Goal: Task Accomplishment & Management: Use online tool/utility

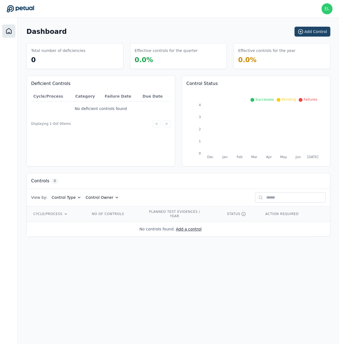
click at [321, 34] on button "Add Control" at bounding box center [312, 32] width 36 height 10
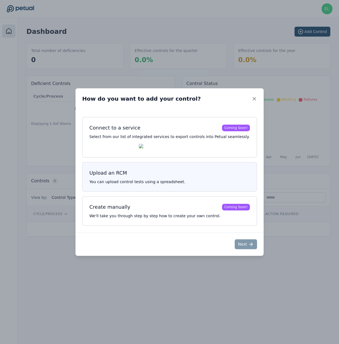
click at [141, 167] on div "Upload an RCM You can upload control tests using a spreadsheet." at bounding box center [169, 177] width 174 height 30
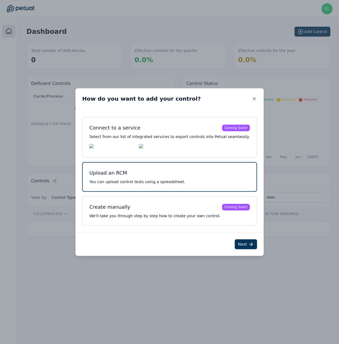
click at [145, 181] on p "You can upload control tests using a spreadsheet." at bounding box center [169, 182] width 160 height 6
click at [249, 244] on icon at bounding box center [250, 244] width 3 height 0
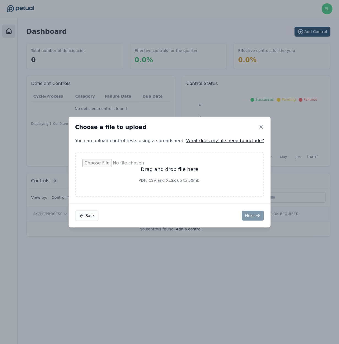
click at [210, 172] on input "file" at bounding box center [169, 174] width 174 height 31
type input "**********"
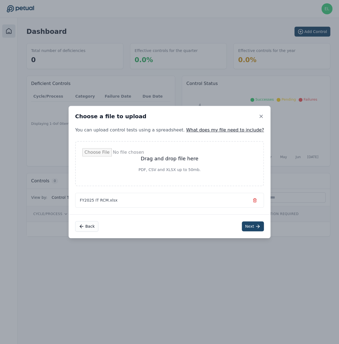
click at [241, 227] on button "Next" at bounding box center [252, 226] width 22 height 10
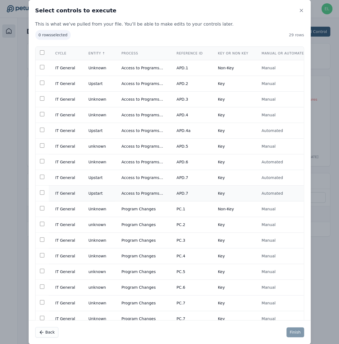
scroll to position [10, 0]
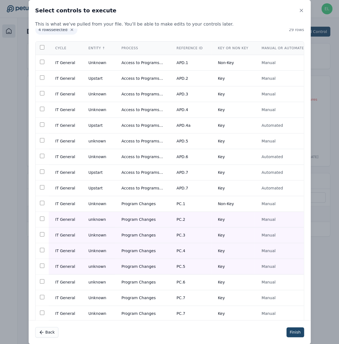
click at [295, 331] on button "Finish" at bounding box center [295, 332] width 18 height 10
click at [326, 326] on icon "Notifications (F8)" at bounding box center [325, 325] width 4 height 4
click at [298, 332] on button "Finish" at bounding box center [295, 332] width 18 height 10
click at [298, 332] on div "Failed to add controls." at bounding box center [282, 325] width 106 height 19
drag, startPoint x: 325, startPoint y: 326, endPoint x: 303, endPoint y: 304, distance: 31.7
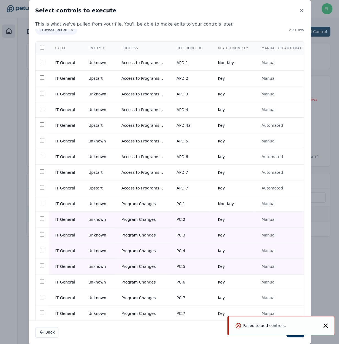
click at [325, 326] on icon "Notifications (F8)" at bounding box center [325, 325] width 4 height 4
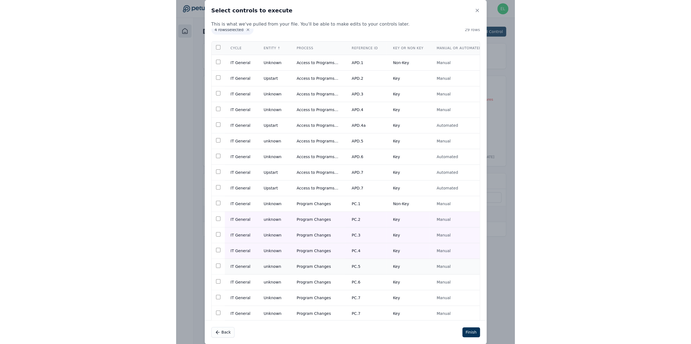
scroll to position [0, 0]
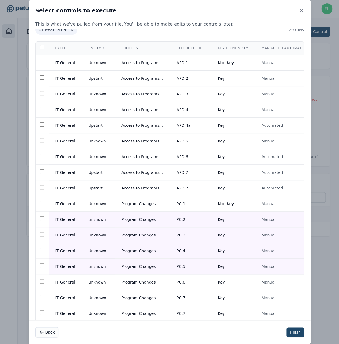
click at [296, 333] on button "Finish" at bounding box center [295, 332] width 18 height 10
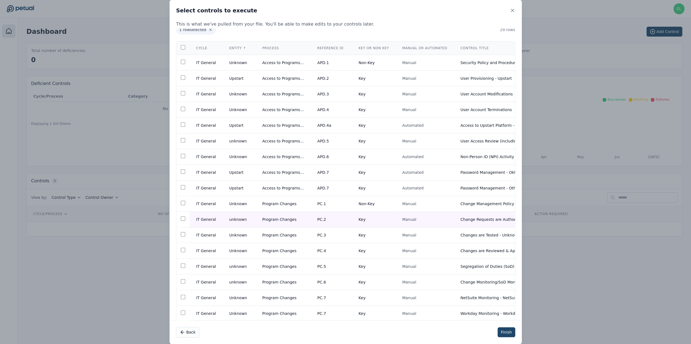
click at [338, 333] on button "Finish" at bounding box center [506, 332] width 18 height 10
click at [338, 326] on icon "Notifications (F8)" at bounding box center [677, 325] width 4 height 4
click at [338, 12] on icon at bounding box center [512, 11] width 6 height 6
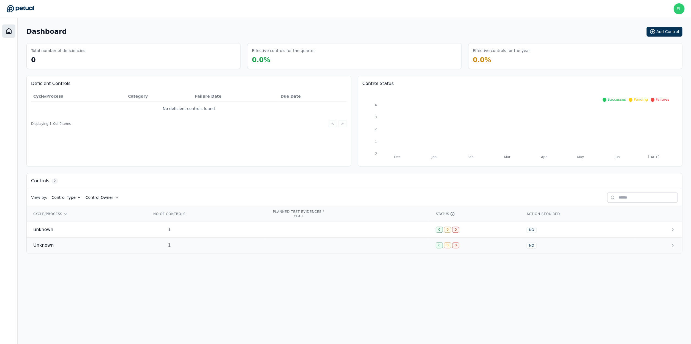
click at [90, 246] on div "Unknown" at bounding box center [85, 245] width 105 height 7
click at [107, 227] on div "unknown" at bounding box center [85, 229] width 105 height 7
click at [75, 255] on main "Dashboard Add Control Total number of deficiencies 0 Effective controls for the…" at bounding box center [354, 181] width 673 height 326
click at [71, 246] on div "Unknown" at bounding box center [85, 245] width 105 height 7
click at [662, 32] on button "Add Control" at bounding box center [664, 32] width 36 height 10
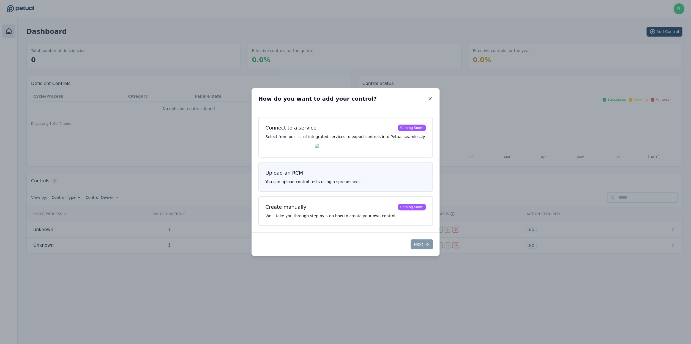
click at [311, 188] on div "Upload an RCM You can upload control tests using a spreadsheet." at bounding box center [345, 177] width 174 height 30
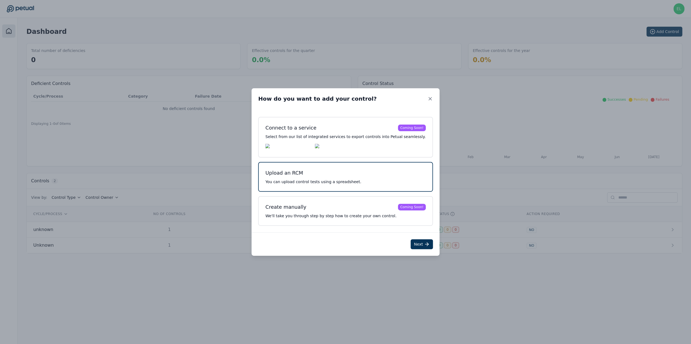
click at [403, 246] on div "Next" at bounding box center [345, 243] width 188 height 23
click at [424, 247] on icon at bounding box center [427, 244] width 6 height 6
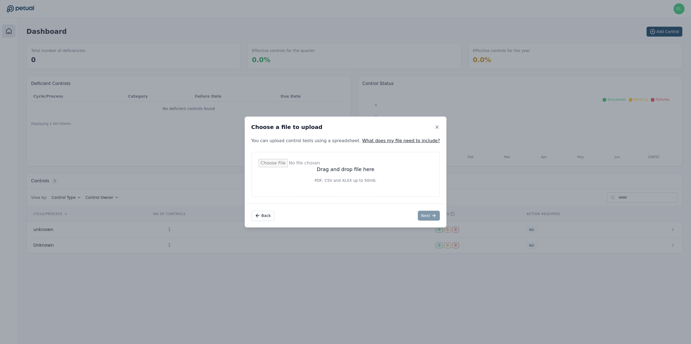
drag, startPoint x: 313, startPoint y: 118, endPoint x: 311, endPoint y: 152, distance: 33.9
click at [313, 119] on div "Choose a file to upload" at bounding box center [345, 127] width 202 height 21
click at [308, 176] on input "file" at bounding box center [345, 174] width 174 height 31
type input "**********"
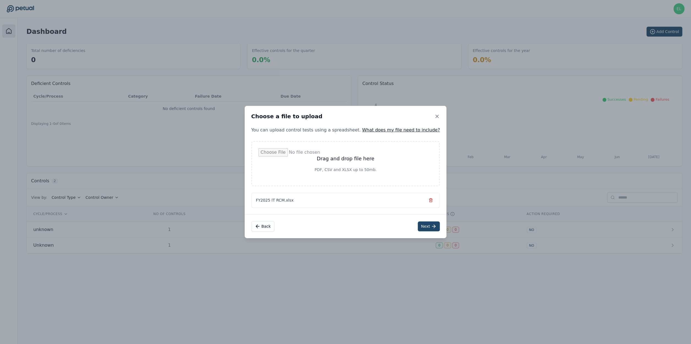
click at [417, 229] on button "Next" at bounding box center [428, 226] width 22 height 10
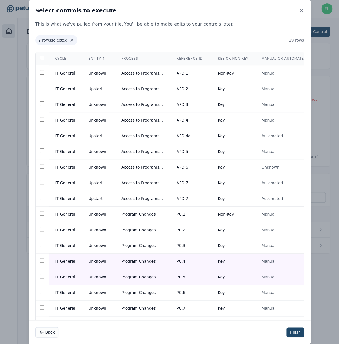
click at [300, 333] on button "Finish" at bounding box center [295, 332] width 18 height 10
click at [302, 11] on icon at bounding box center [301, 11] width 6 height 6
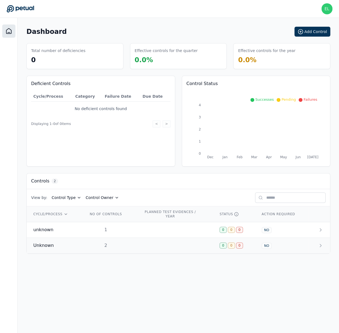
click at [48, 248] on span "Unknown" at bounding box center [43, 245] width 20 height 7
click at [314, 31] on button "Add Control" at bounding box center [312, 32] width 36 height 10
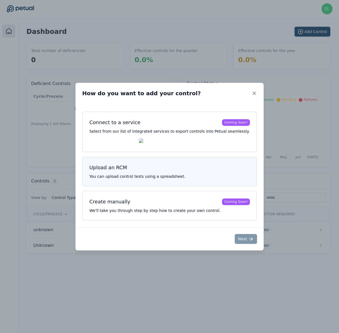
click at [126, 167] on div "Upload an RCM" at bounding box center [108, 168] width 38 height 8
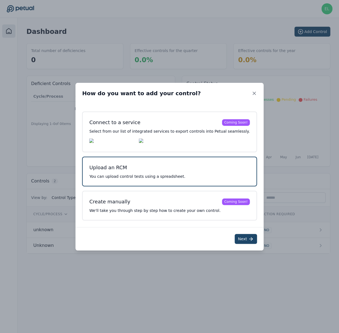
click at [237, 242] on button "Next" at bounding box center [245, 239] width 22 height 10
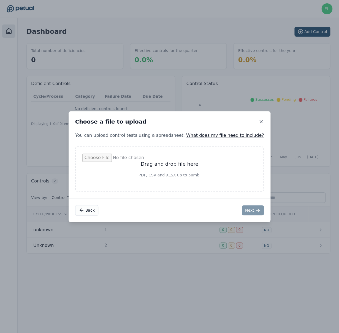
click at [194, 158] on input "file" at bounding box center [169, 168] width 174 height 31
type input "**********"
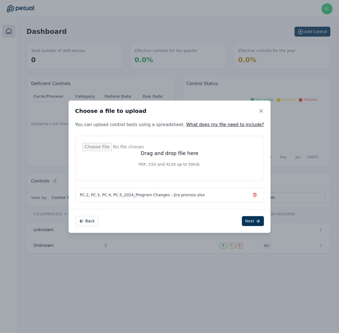
click at [248, 190] on div "PC.2, PC.3, PC.4, PC.5_2024_Program Changes - Jira process.xlsx" at bounding box center [169, 194] width 189 height 15
click at [252, 194] on icon "button" at bounding box center [254, 195] width 4 height 4
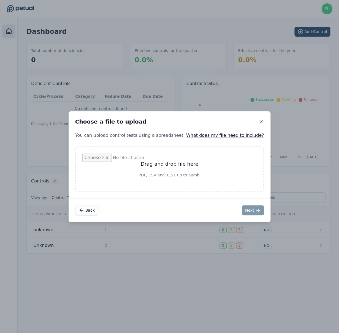
click at [190, 164] on input "file" at bounding box center [169, 168] width 174 height 31
type input "**********"
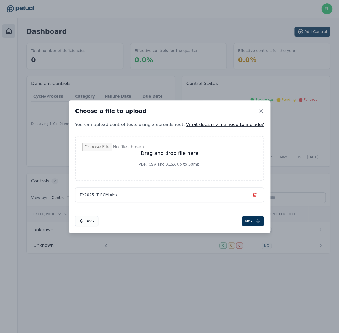
click at [229, 221] on div "Back Next" at bounding box center [169, 221] width 202 height 24
click at [241, 221] on button "Next" at bounding box center [252, 221] width 22 height 10
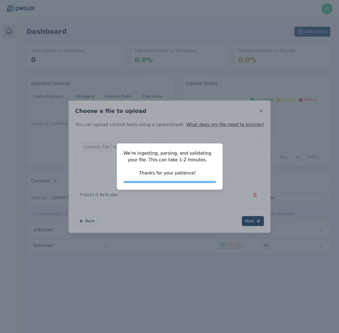
click at [279, 18] on div "We're ingesting, parsing, and validating your file. This can take 1-2 minutes. …" at bounding box center [169, 166] width 339 height 333
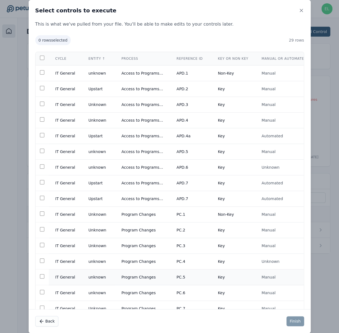
click at [40, 277] on td at bounding box center [41, 277] width 13 height 16
click at [298, 320] on button "Finish" at bounding box center [295, 321] width 18 height 10
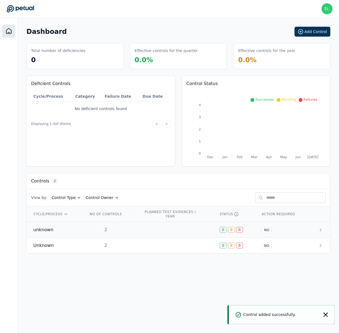
click at [68, 224] on td "unknown" at bounding box center [54, 230] width 55 height 16
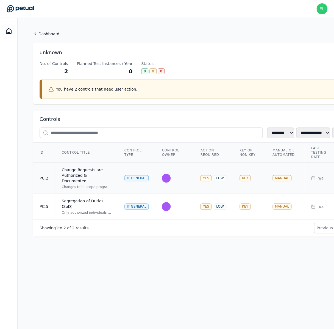
click at [94, 173] on div "Change Requests are Authorized & Documented" at bounding box center [87, 175] width 50 height 17
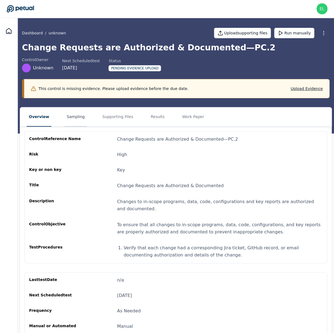
click at [71, 123] on button "Sampling" at bounding box center [76, 116] width 23 height 19
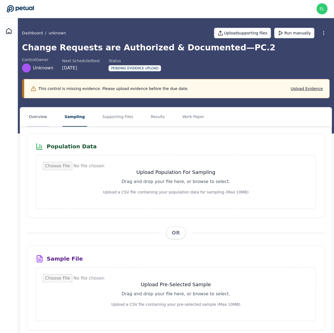
click at [32, 117] on button "Overview" at bounding box center [38, 116] width 23 height 19
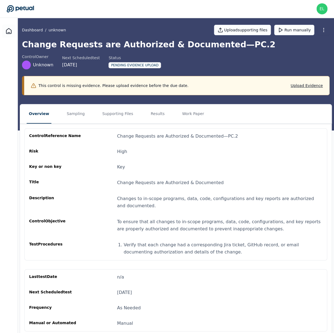
scroll to position [4, 0]
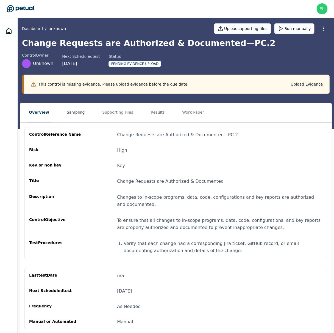
click at [69, 114] on button "Sampling" at bounding box center [76, 112] width 23 height 19
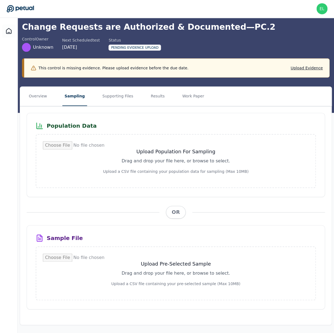
scroll to position [21, 0]
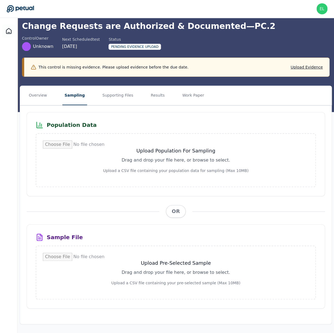
click at [172, 276] on input "file" at bounding box center [176, 272] width 266 height 40
type input "**********"
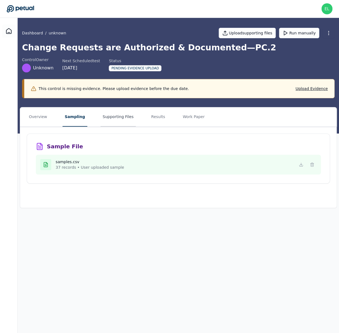
click at [111, 124] on button "Supporting Files" at bounding box center [117, 116] width 35 height 19
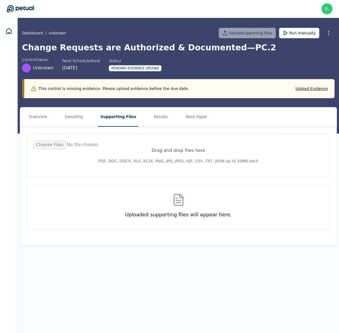
click at [150, 146] on input "file" at bounding box center [178, 156] width 289 height 30
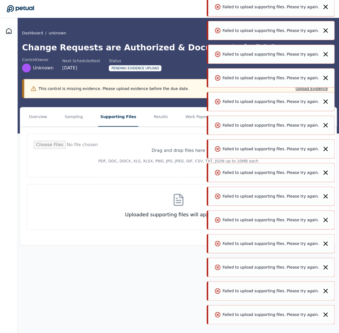
click at [326, 315] on icon "Notifications (F8)" at bounding box center [325, 314] width 4 height 4
click at [325, 314] on icon "Notifications (F8)" at bounding box center [325, 314] width 4 height 4
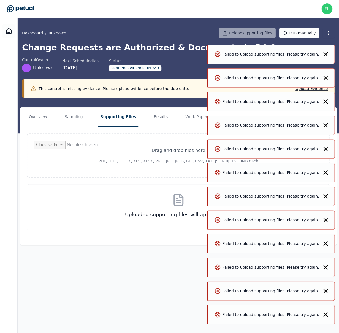
click at [325, 314] on icon "Notifications (F8)" at bounding box center [325, 314] width 4 height 4
click at [325, 293] on icon "Notifications (F8)" at bounding box center [325, 291] width 4 height 4
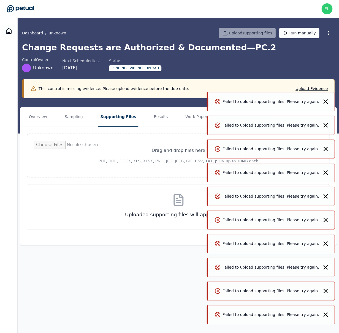
click at [325, 314] on icon "Notifications (F8)" at bounding box center [325, 314] width 4 height 4
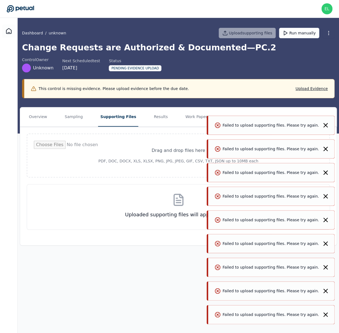
click at [325, 314] on icon "Notifications (F8)" at bounding box center [325, 314] width 4 height 4
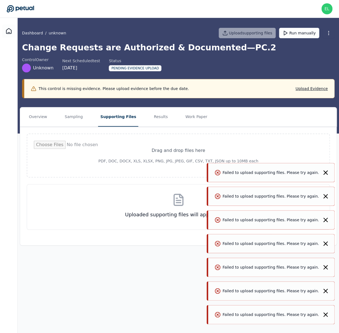
click at [325, 314] on icon "Notifications (F8)" at bounding box center [325, 314] width 4 height 4
click at [325, 293] on icon "Notifications (F8)" at bounding box center [325, 291] width 4 height 4
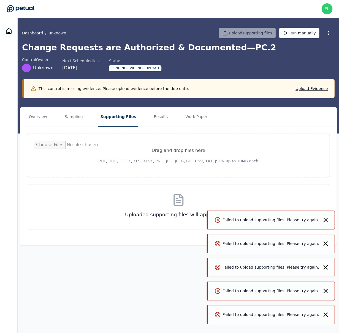
click at [325, 314] on icon "Notifications (F8)" at bounding box center [325, 314] width 4 height 4
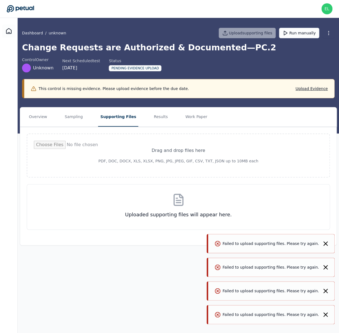
click at [325, 314] on icon "Notifications (F8)" at bounding box center [325, 314] width 4 height 4
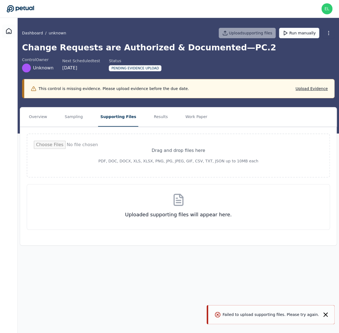
click at [325, 314] on icon "Notifications (F8)" at bounding box center [325, 314] width 4 height 4
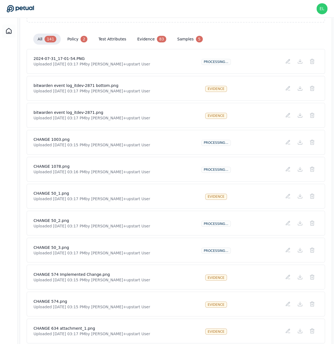
scroll to position [163, 0]
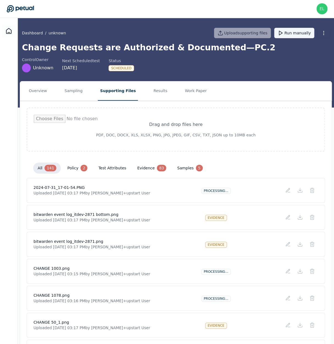
click at [293, 30] on button "Run manually" at bounding box center [294, 33] width 40 height 10
click at [71, 100] on button "Sampling" at bounding box center [73, 90] width 23 height 19
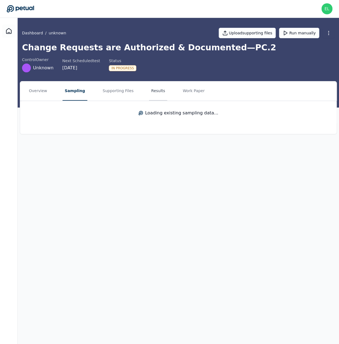
click at [158, 97] on button "Results" at bounding box center [158, 90] width 18 height 19
click at [183, 95] on button "Work Paper" at bounding box center [193, 90] width 26 height 19
click at [51, 90] on nav "Overview Sampling Supporting Files Results Work Paper" at bounding box center [178, 90] width 316 height 19
click at [42, 90] on button "Overview" at bounding box center [38, 90] width 23 height 19
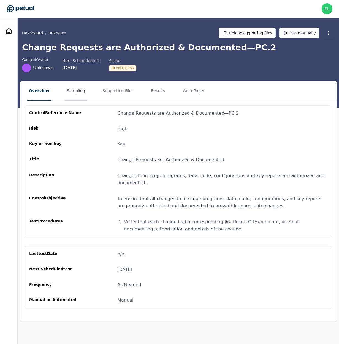
click at [65, 88] on button "Sampling" at bounding box center [76, 90] width 23 height 19
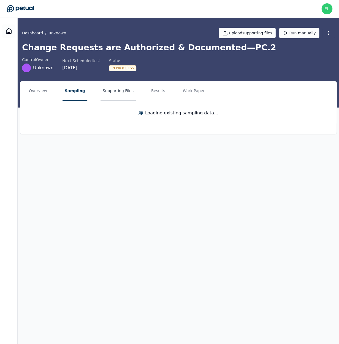
click at [107, 88] on button "Supporting Files" at bounding box center [117, 90] width 35 height 19
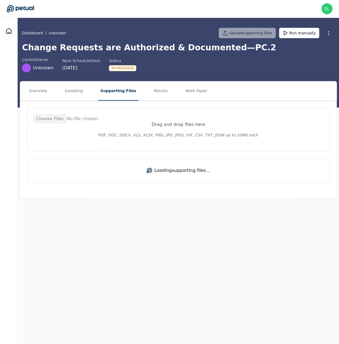
click at [165, 92] on nav "Overview Sampling Supporting Files Results Work Paper" at bounding box center [178, 90] width 316 height 19
